Goal: Transaction & Acquisition: Purchase product/service

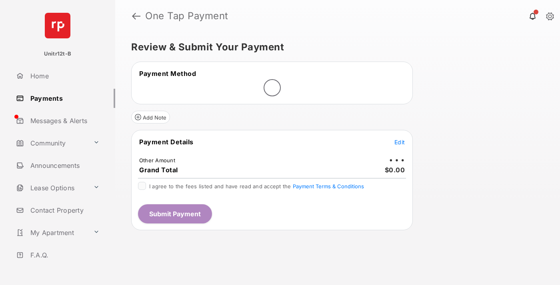
click at [399, 143] on span "Edit" at bounding box center [399, 142] width 10 height 7
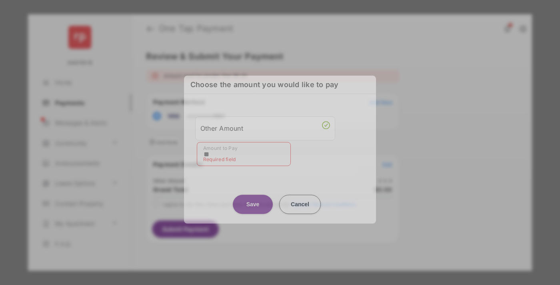
type input "**"
click at [253, 198] on button "Save" at bounding box center [253, 204] width 40 height 19
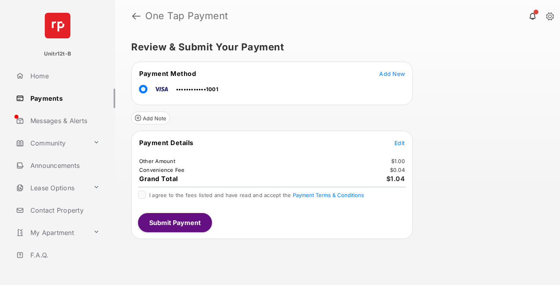
click at [399, 143] on span "Edit" at bounding box center [399, 143] width 10 height 7
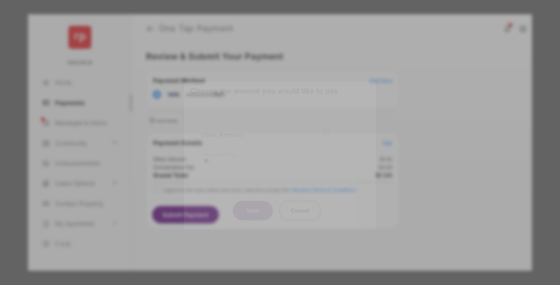
click at [253, 205] on button "Save" at bounding box center [253, 210] width 40 height 19
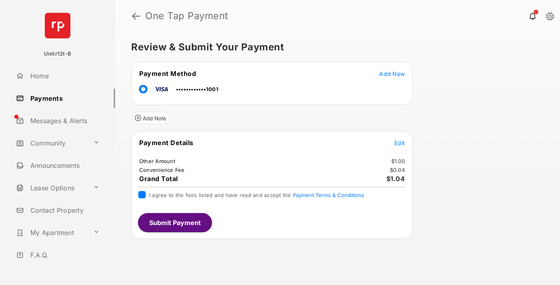
click at [174, 222] on button "Submit Payment" at bounding box center [175, 222] width 74 height 19
